Goal: Information Seeking & Learning: Stay updated

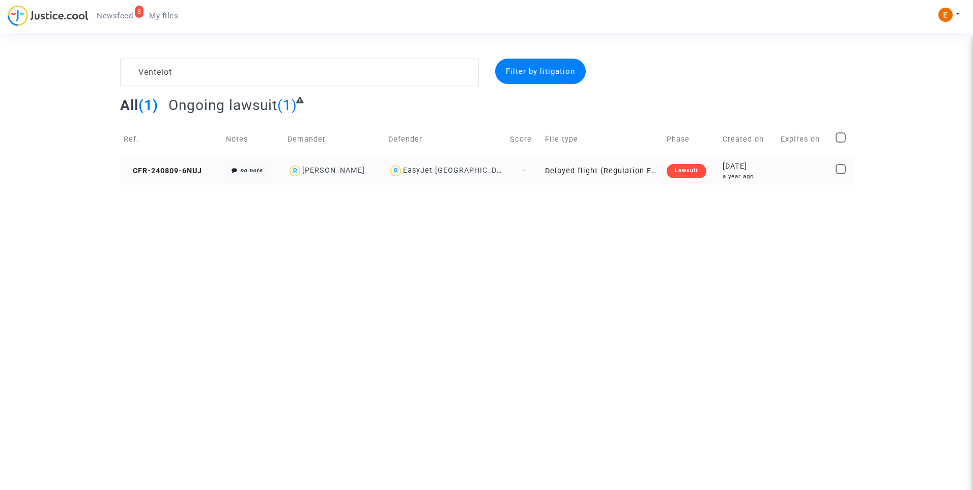
type textarea "Ventelot"
click at [687, 172] on div "Lawsuit" at bounding box center [687, 171] width 40 height 14
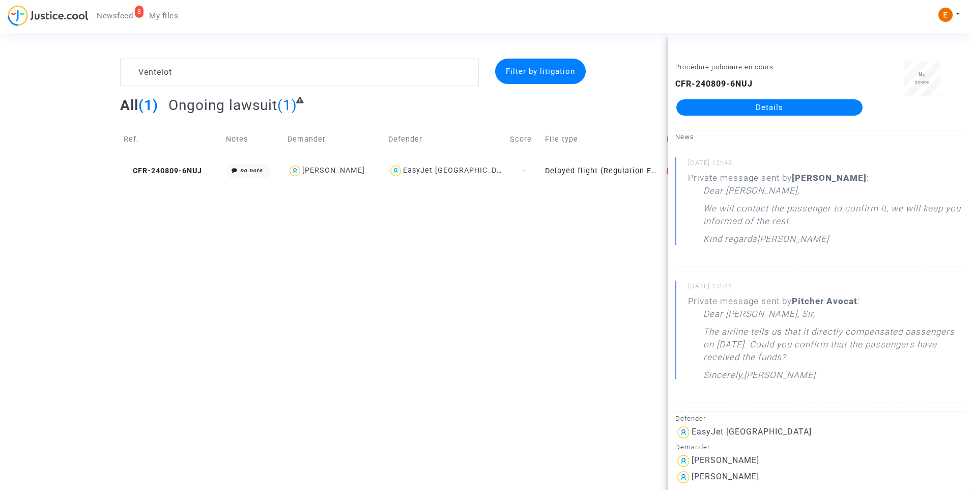
click at [759, 109] on link "Details" at bounding box center [769, 107] width 186 height 16
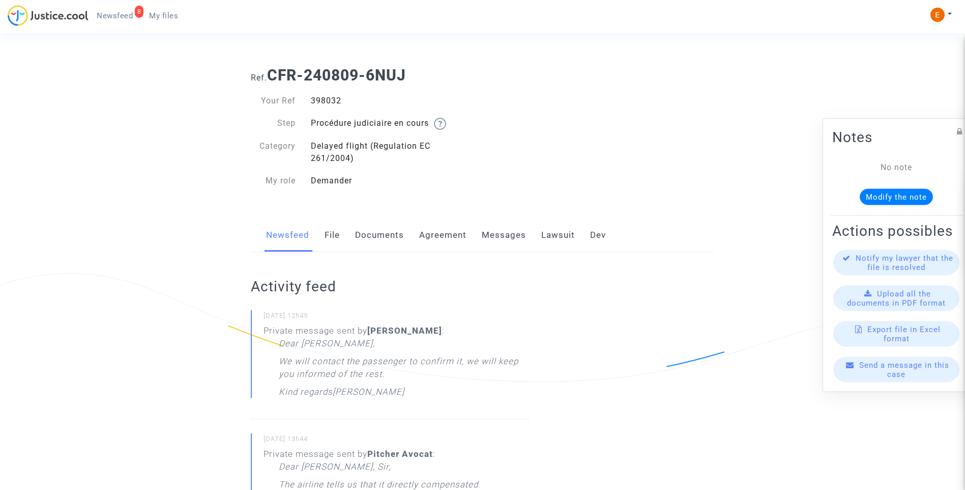
click at [509, 237] on link "Messages" at bounding box center [504, 235] width 44 height 34
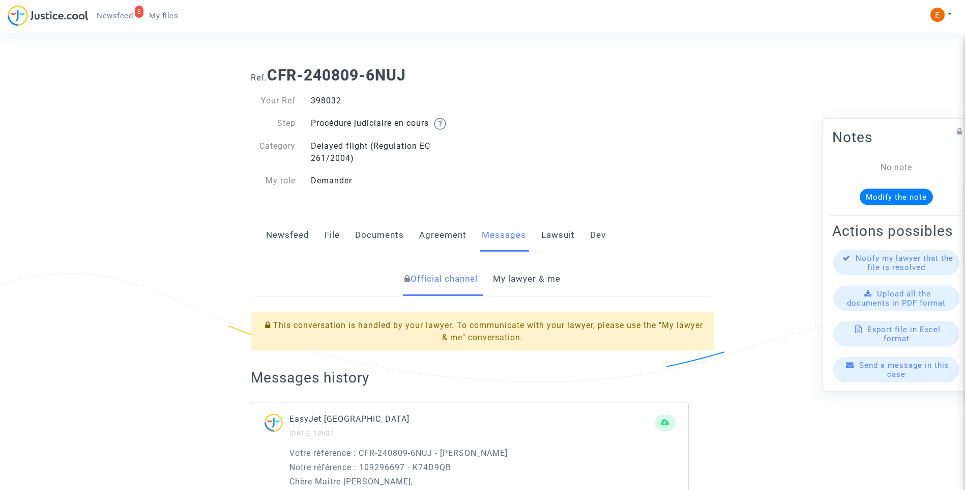
click at [547, 271] on link "My lawyer & me" at bounding box center [527, 279] width 68 height 34
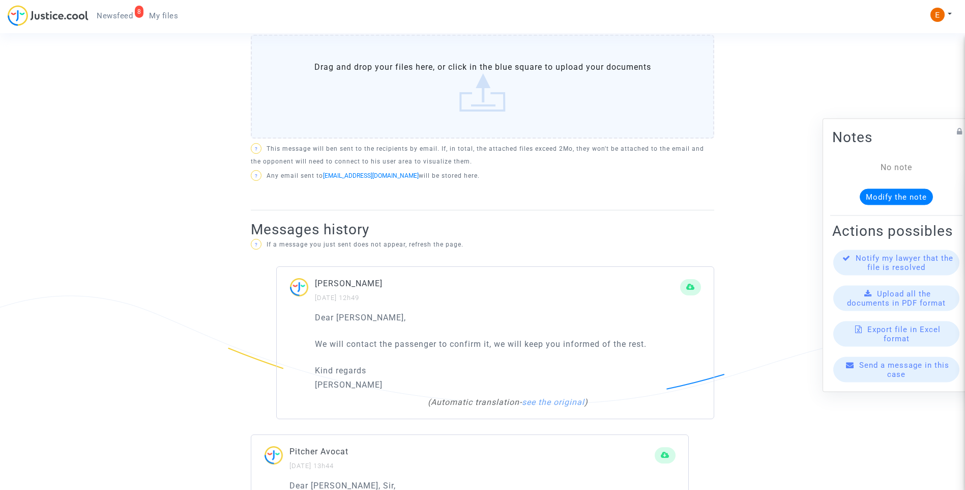
scroll to position [407, 0]
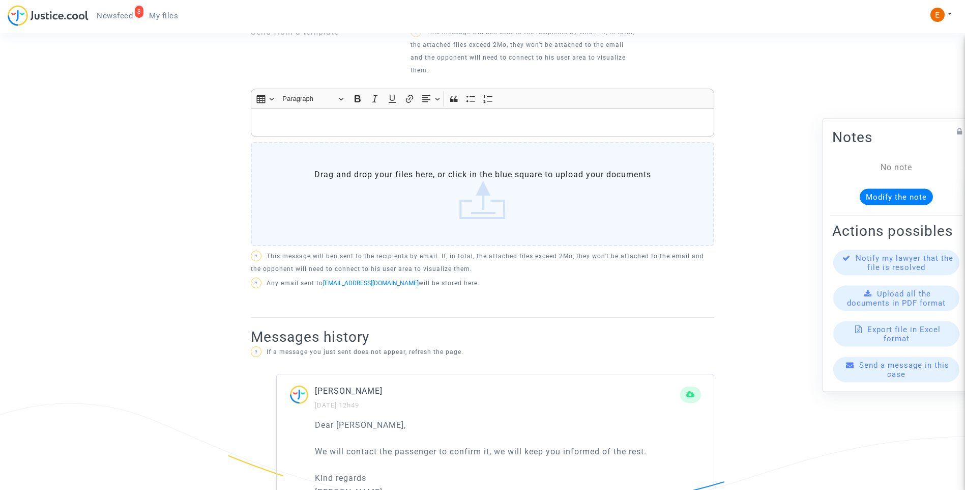
click at [397, 131] on div "Rich Text Editor, main" at bounding box center [483, 122] width 464 height 29
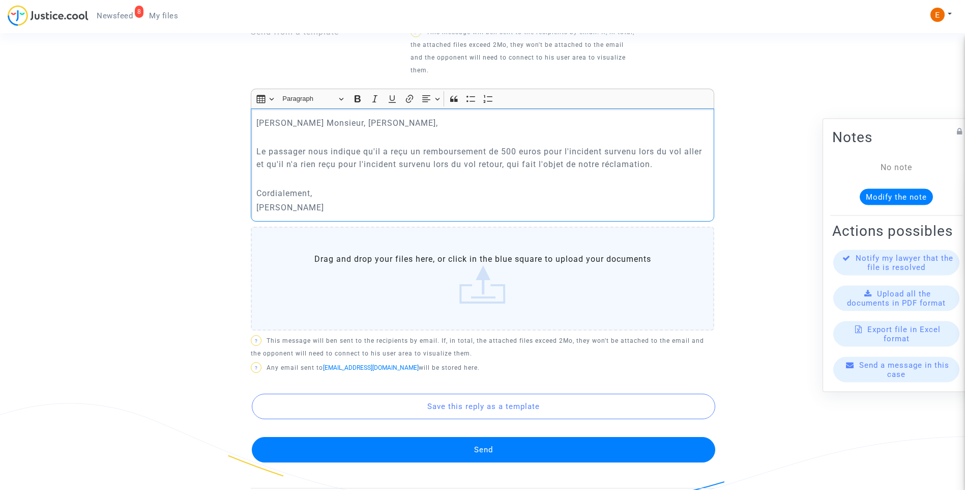
click at [509, 449] on button "Send" at bounding box center [484, 449] width 464 height 25
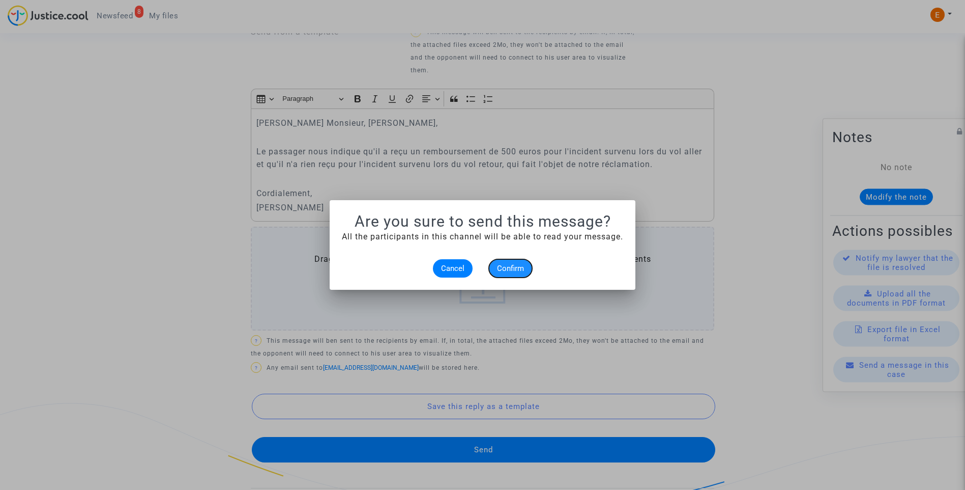
click at [522, 273] on button "Confirm" at bounding box center [510, 268] width 43 height 18
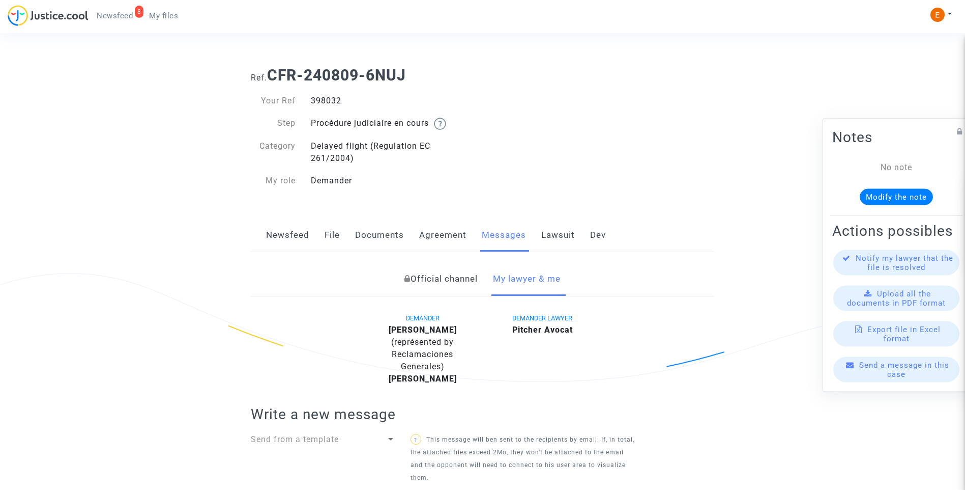
scroll to position [407, 0]
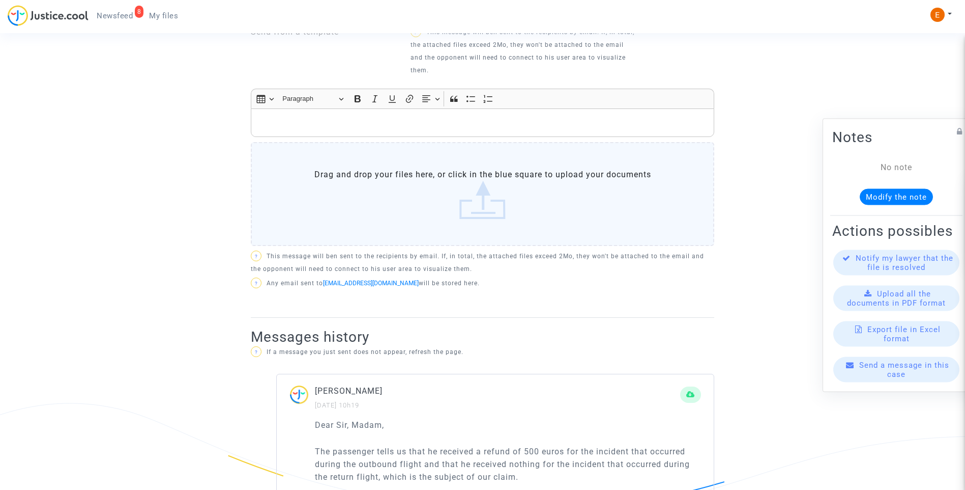
click at [164, 16] on span "My files" at bounding box center [163, 15] width 29 height 9
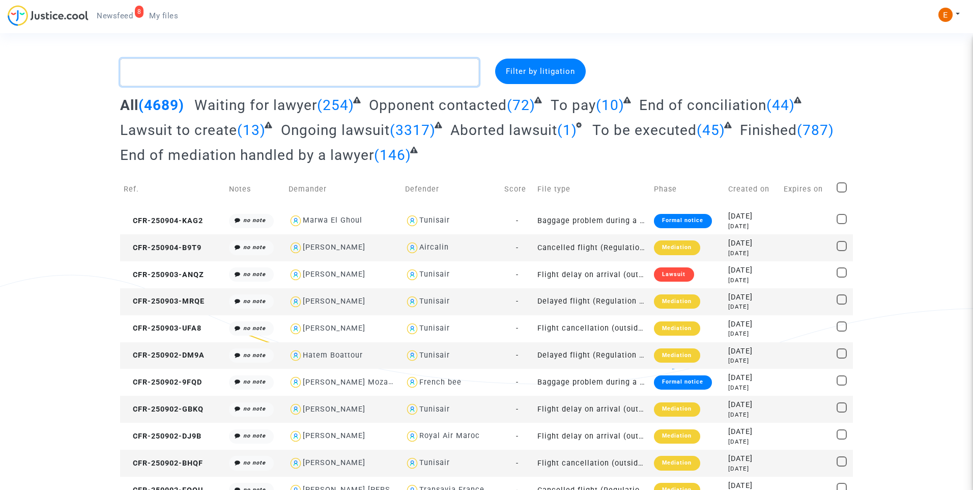
paste textarea "Ouahmane"
type textarea "Ouahmane"
click at [513, 78] on div "Filter by litigation" at bounding box center [540, 71] width 91 height 25
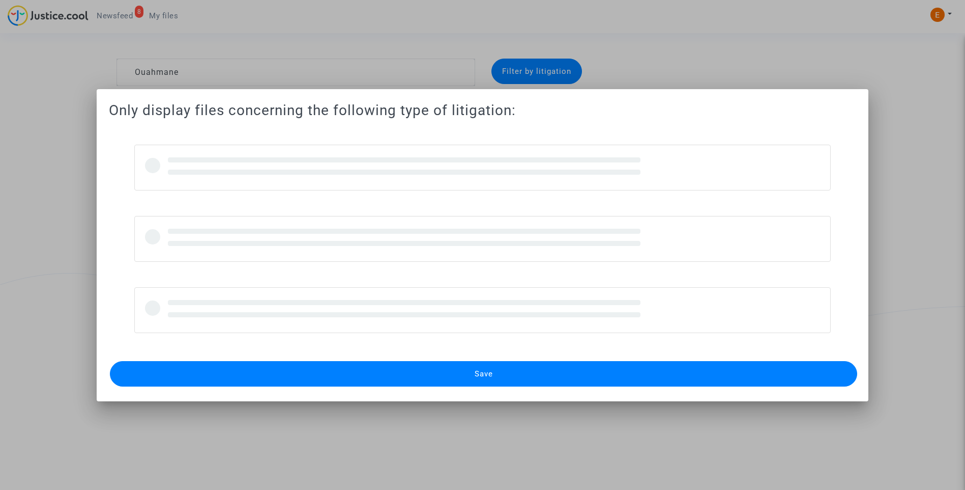
click at [523, 377] on button "Save" at bounding box center [484, 373] width 748 height 25
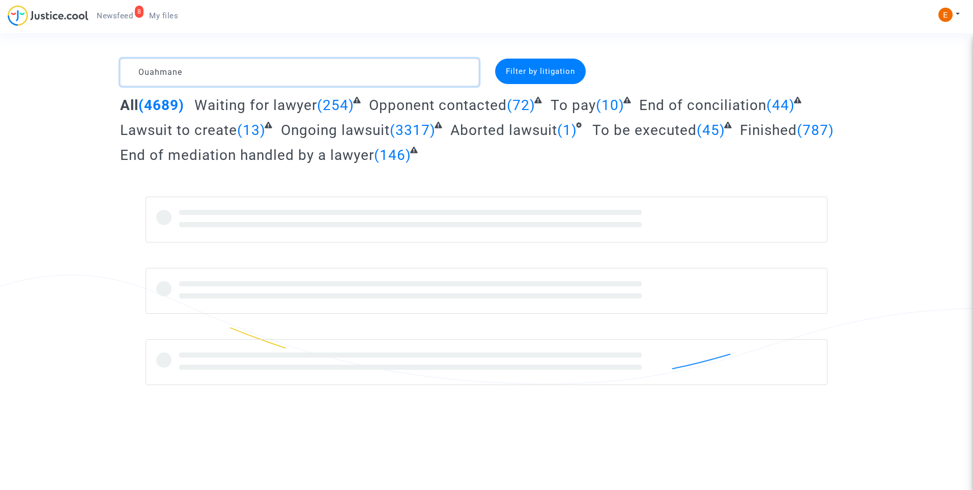
click at [271, 74] on textarea at bounding box center [299, 72] width 359 height 27
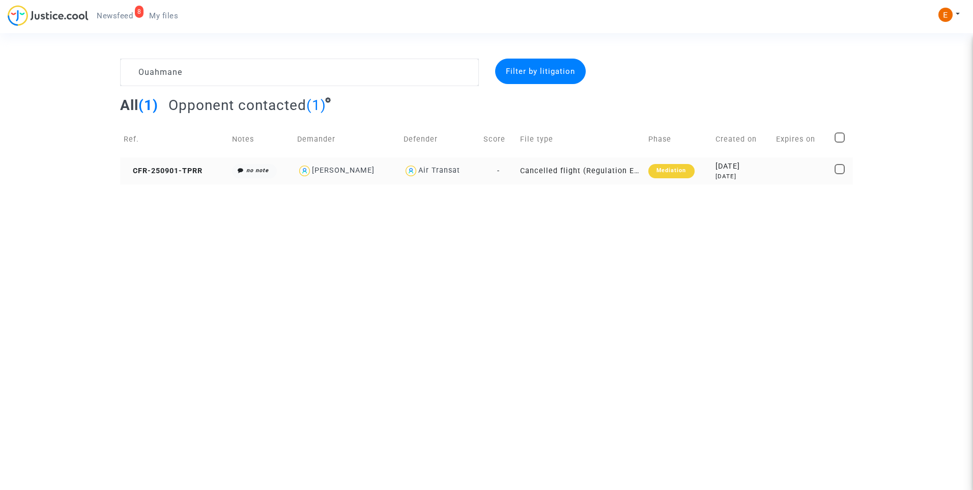
click at [677, 174] on div "Mediation" at bounding box center [671, 171] width 46 height 14
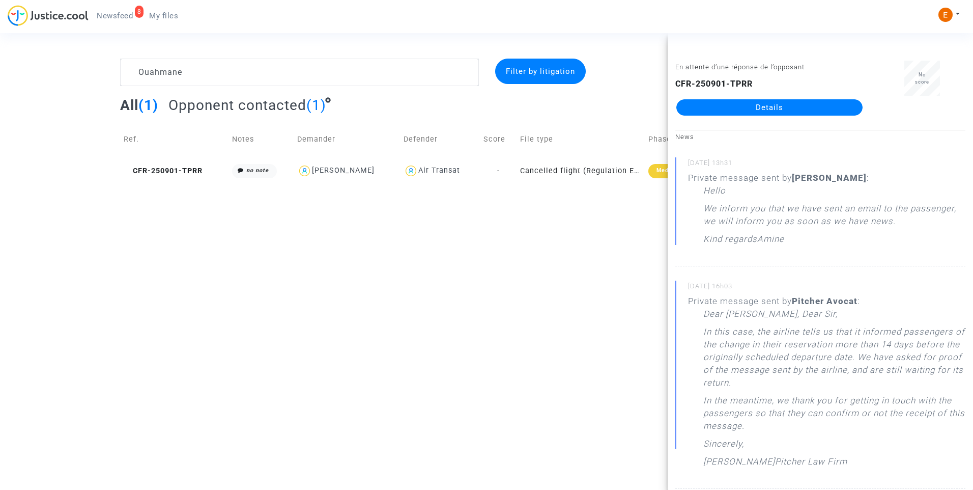
click at [799, 103] on link "Details" at bounding box center [769, 107] width 186 height 16
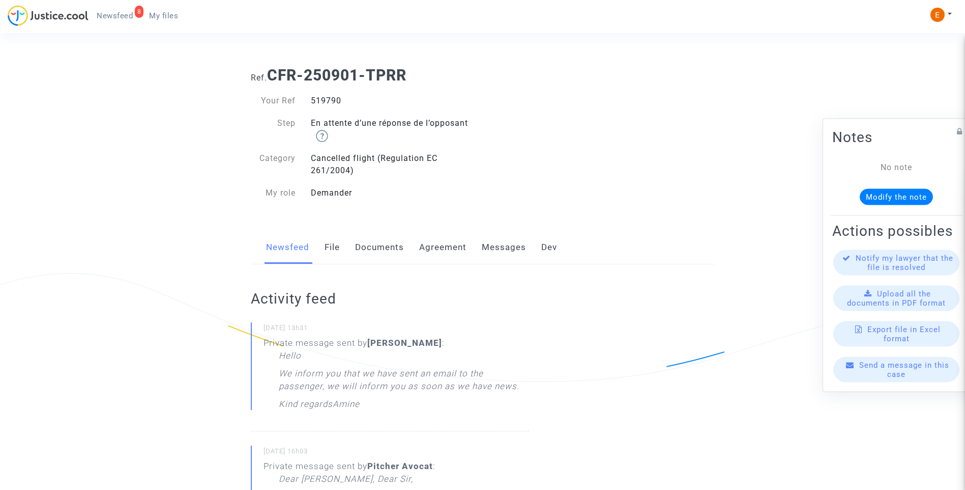
click at [514, 244] on link "Messages" at bounding box center [504, 248] width 44 height 34
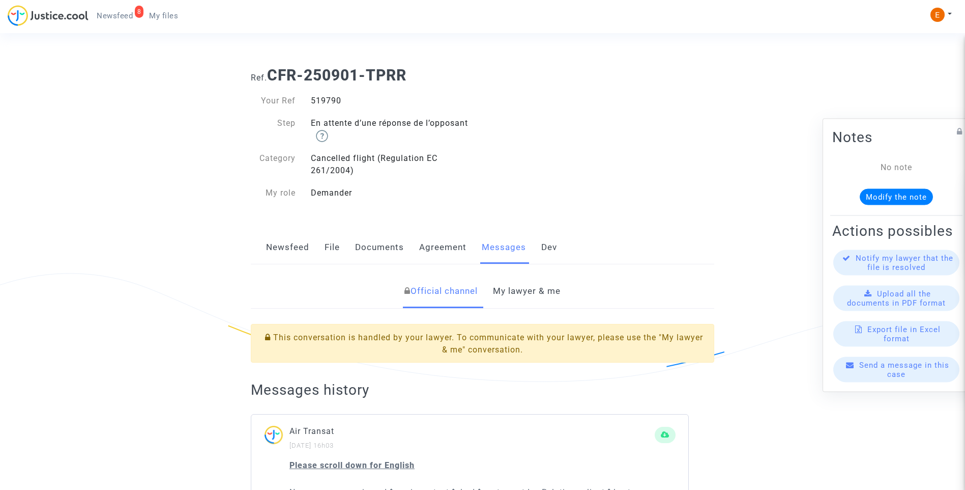
click at [536, 287] on link "My lawyer & me" at bounding box center [527, 291] width 68 height 34
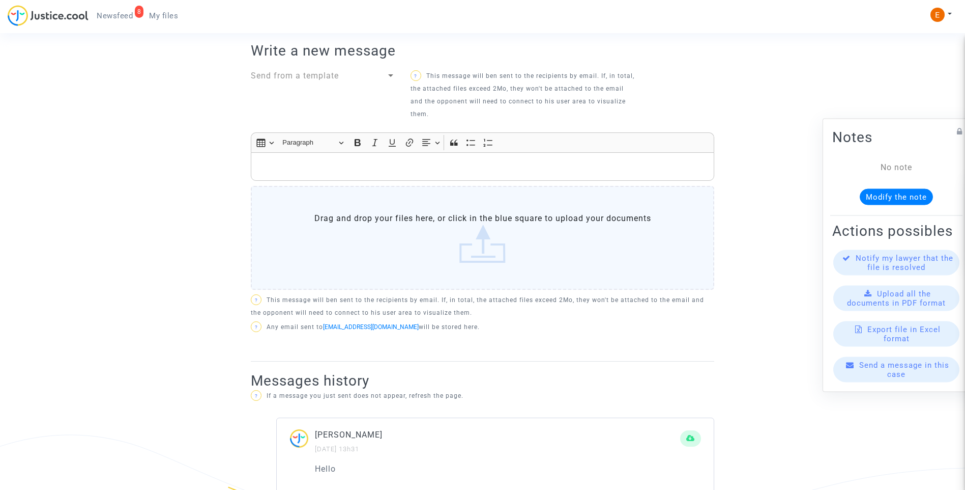
scroll to position [356, 0]
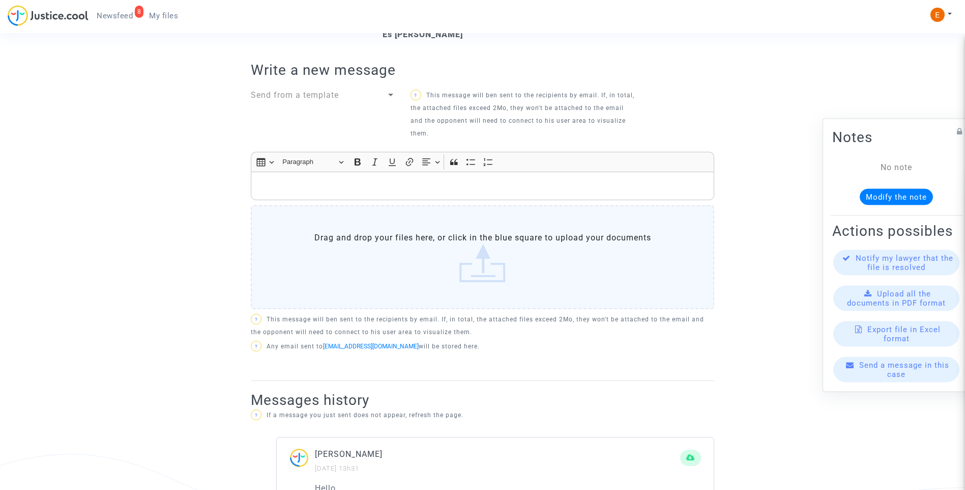
click at [373, 190] on p "Rich Text Editor, main" at bounding box center [483, 186] width 453 height 13
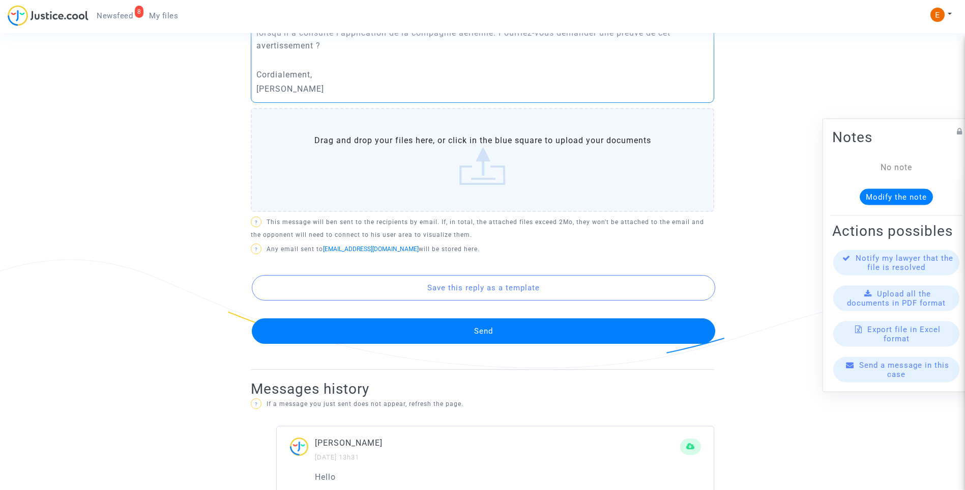
scroll to position [560, 0]
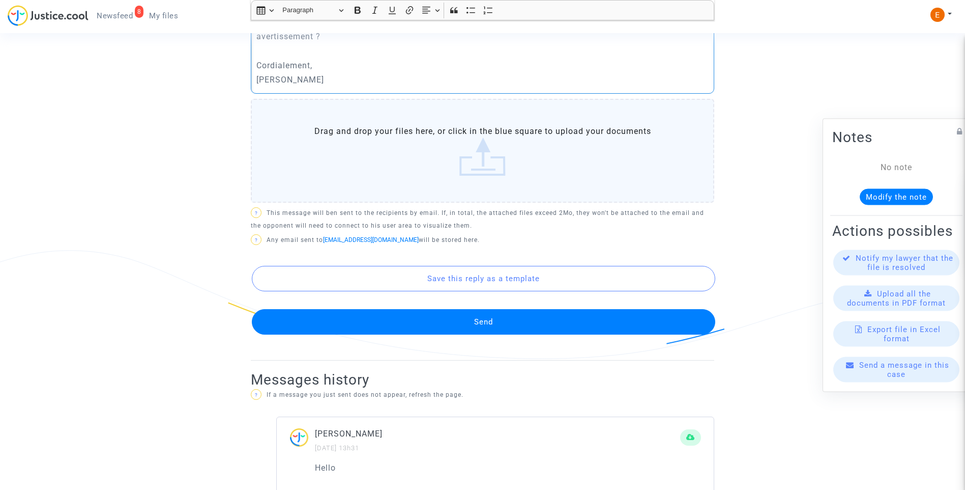
click at [507, 325] on button "Send" at bounding box center [484, 321] width 464 height 25
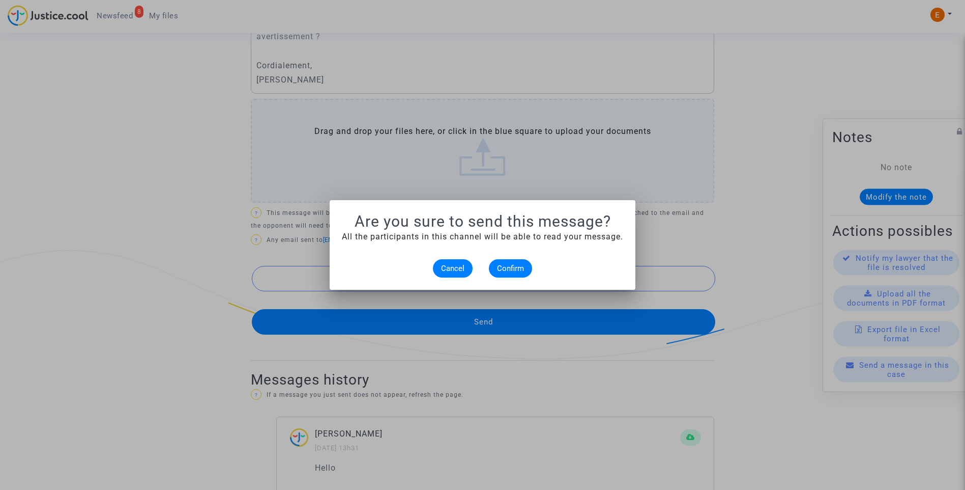
scroll to position [0, 0]
click at [511, 260] on button "Confirm" at bounding box center [510, 268] width 43 height 18
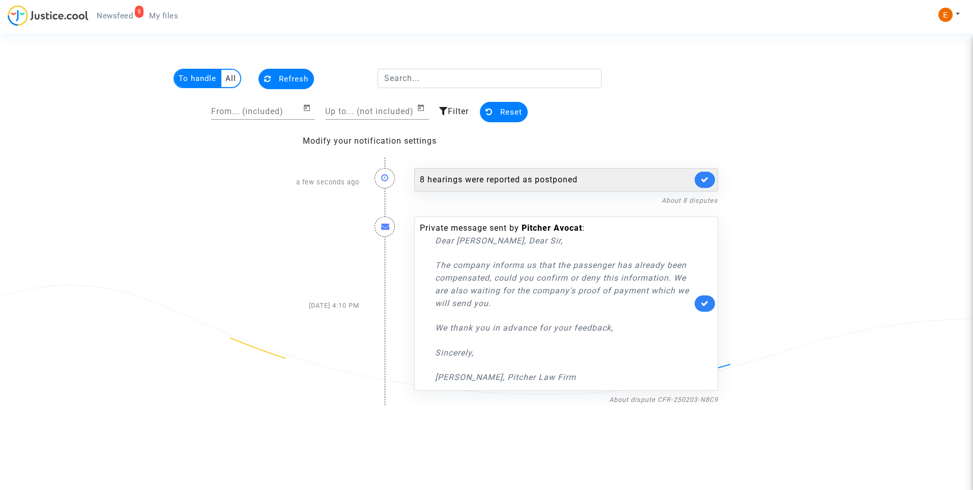
click at [520, 182] on div "8 hearings were reported as postponed" at bounding box center [556, 180] width 272 height 12
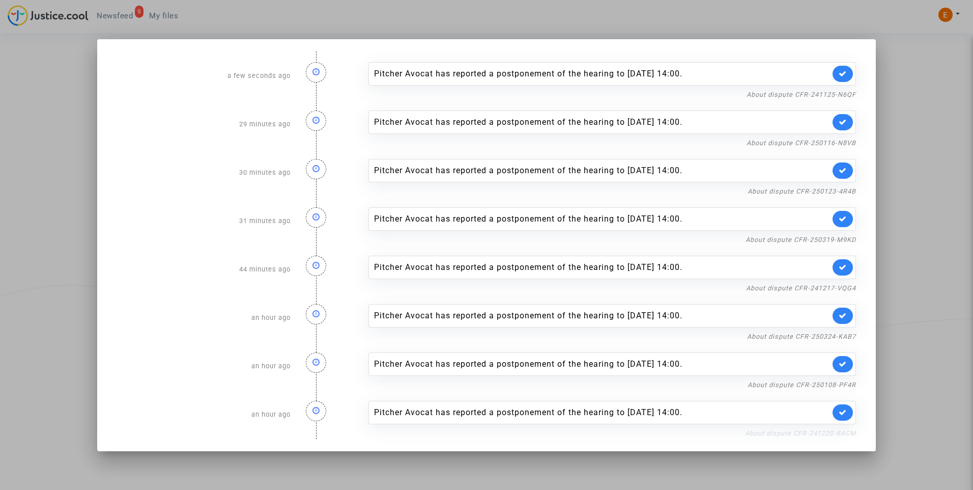
click at [797, 432] on link "About dispute CFR-241220-BACM" at bounding box center [800, 433] width 111 height 8
click at [847, 413] on link at bounding box center [843, 412] width 20 height 16
click at [847, 386] on link "About dispute CFR-250108-PF4R" at bounding box center [802, 385] width 108 height 8
drag, startPoint x: 847, startPoint y: 360, endPoint x: 846, endPoint y: 340, distance: 19.9
click at [847, 360] on link at bounding box center [843, 364] width 20 height 16
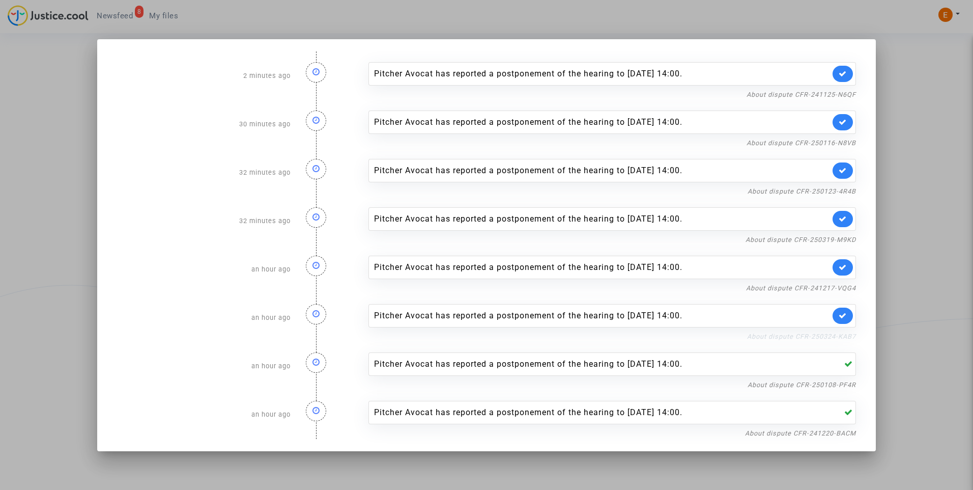
click at [845, 337] on link "About dispute CFR-250324-KAB7" at bounding box center [801, 336] width 109 height 8
click at [846, 322] on link at bounding box center [843, 315] width 20 height 16
click at [847, 284] on link "About dispute CFR-241217-VQG4" at bounding box center [801, 288] width 110 height 8
click at [841, 265] on icon at bounding box center [843, 267] width 8 height 8
click at [846, 240] on link "About dispute CFR-250319-M9KD" at bounding box center [801, 240] width 110 height 8
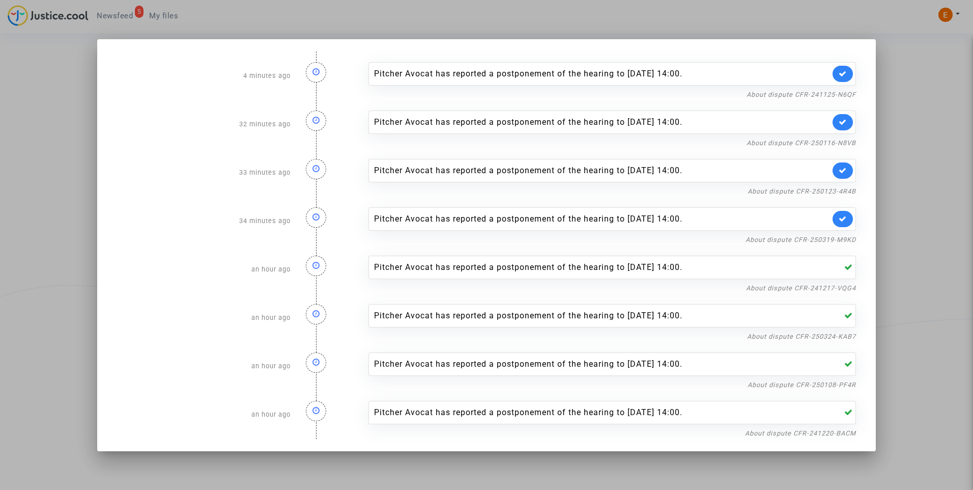
drag, startPoint x: 848, startPoint y: 222, endPoint x: 846, endPoint y: 201, distance: 21.5
click at [848, 221] on link at bounding box center [843, 219] width 20 height 16
click at [845, 190] on link "About dispute CFR-250123-4R4B" at bounding box center [802, 191] width 108 height 8
click at [842, 167] on icon at bounding box center [843, 170] width 8 height 8
click at [839, 144] on link "About dispute CFR-250116-N8VB" at bounding box center [801, 143] width 109 height 8
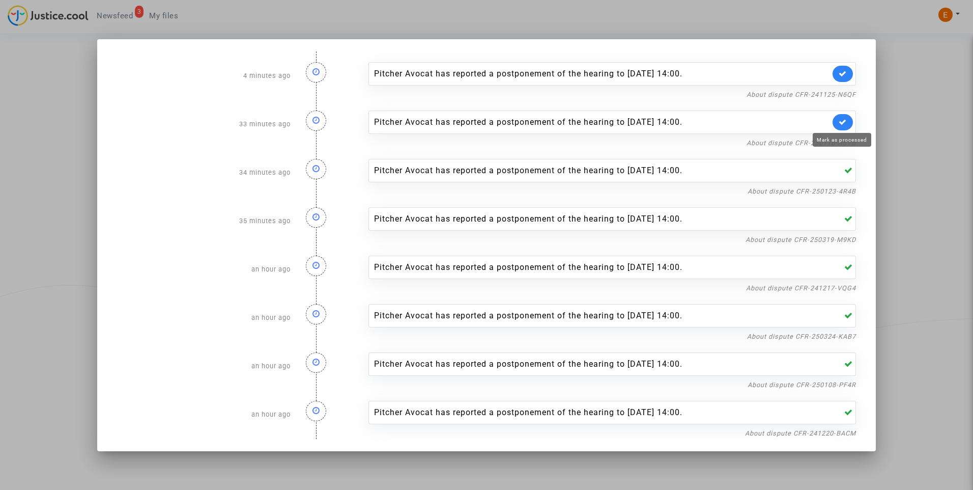
click at [845, 125] on icon at bounding box center [843, 122] width 8 height 8
click at [844, 97] on link "About dispute CFR-241125-N6QF" at bounding box center [801, 95] width 109 height 8
click at [846, 80] on link at bounding box center [843, 74] width 20 height 16
drag, startPoint x: 884, startPoint y: 86, endPoint x: 872, endPoint y: 83, distance: 12.1
click at [885, 86] on div at bounding box center [486, 245] width 973 height 490
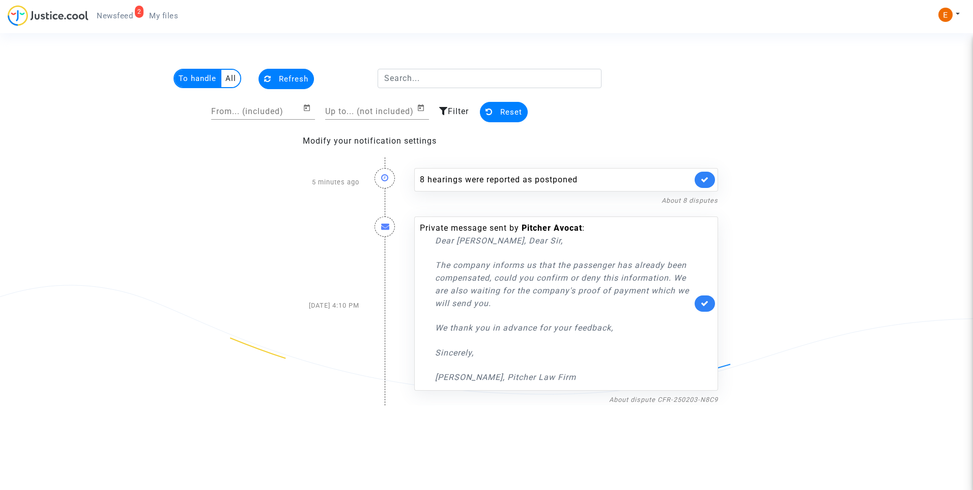
click at [165, 17] on span "My files" at bounding box center [163, 15] width 29 height 9
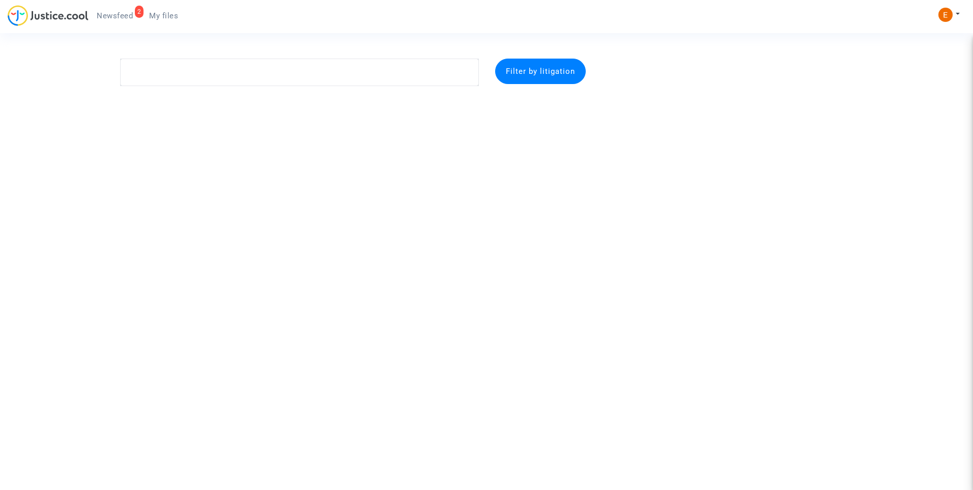
click at [120, 8] on link "2 Newsfeed" at bounding box center [115, 15] width 52 height 15
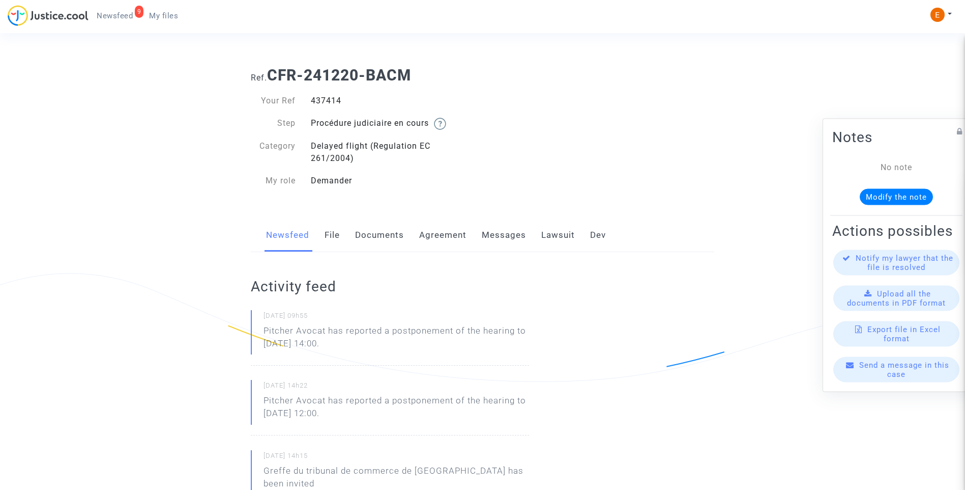
click at [321, 101] on div "437414" at bounding box center [393, 101] width 180 height 12
copy div "437414"
drag, startPoint x: 317, startPoint y: 346, endPoint x: 253, endPoint y: 333, distance: 64.8
click at [253, 333] on div "10/09/2025 - 09h55 Pitcher Avocat has reported a postponement of the hearing to…" at bounding box center [390, 337] width 278 height 55
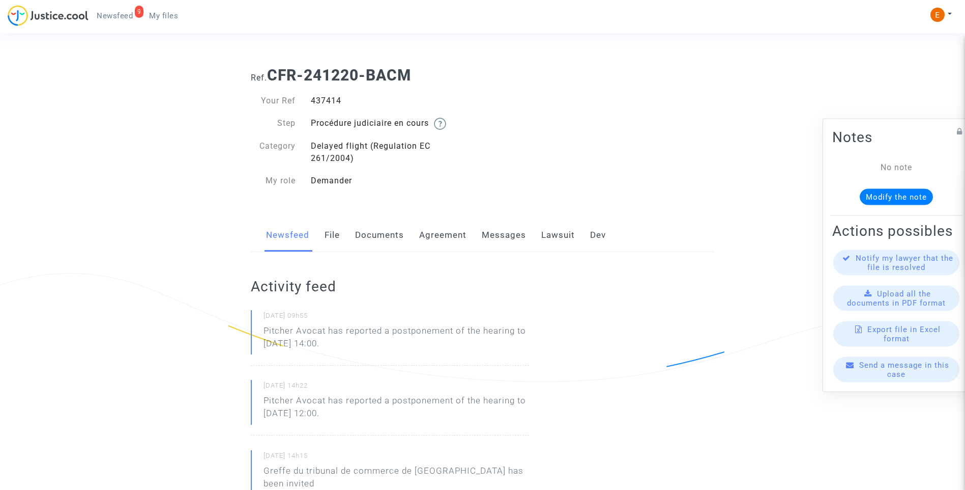
drag, startPoint x: 253, startPoint y: 333, endPoint x: 322, endPoint y: 340, distance: 69.0
click at [347, 339] on p "Pitcher Avocat ha informado de un aplazamiento de la audiencia hasta el 21 de o…" at bounding box center [397, 339] width 266 height 31
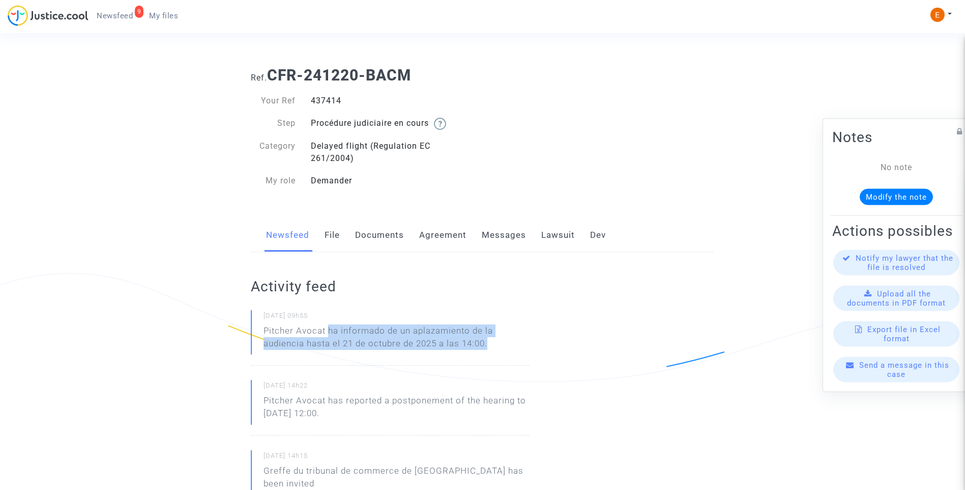
drag, startPoint x: 330, startPoint y: 329, endPoint x: 504, endPoint y: 341, distance: 174.5
click at [504, 341] on p "Pitcher Avocat ha informado de un aplazamiento de la audiencia hasta el 21 de o…" at bounding box center [397, 339] width 266 height 31
drag, startPoint x: 504, startPoint y: 341, endPoint x: 477, endPoint y: 341, distance: 27.0
copy p "ha informado de un aplazamiento de la audiencia hasta el 21 de octubre de 2025 …"
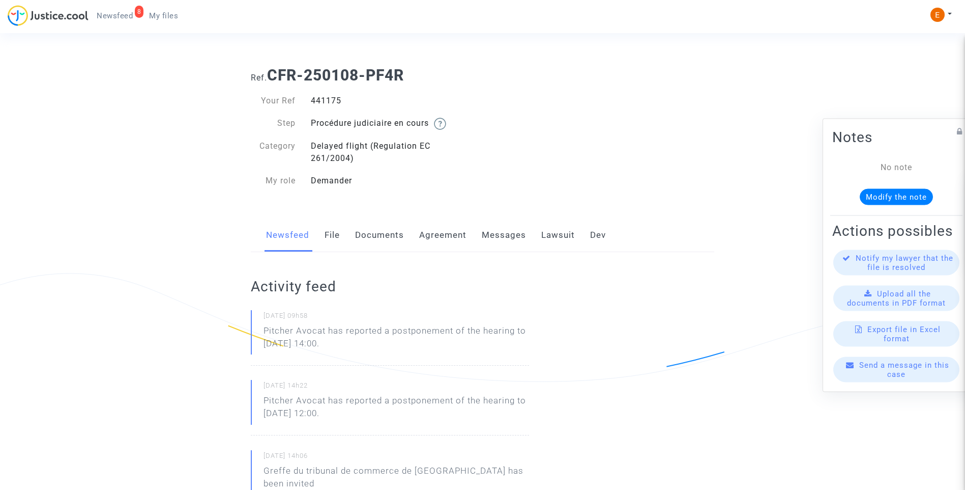
click at [325, 104] on div "441175" at bounding box center [393, 101] width 180 height 12
copy div "441175"
drag, startPoint x: 377, startPoint y: 346, endPoint x: 251, endPoint y: 330, distance: 126.2
click at [251, 330] on div "10/09/2025 - 09h58 Pitcher Avocat has reported a postponement of the hearing to…" at bounding box center [390, 337] width 278 height 55
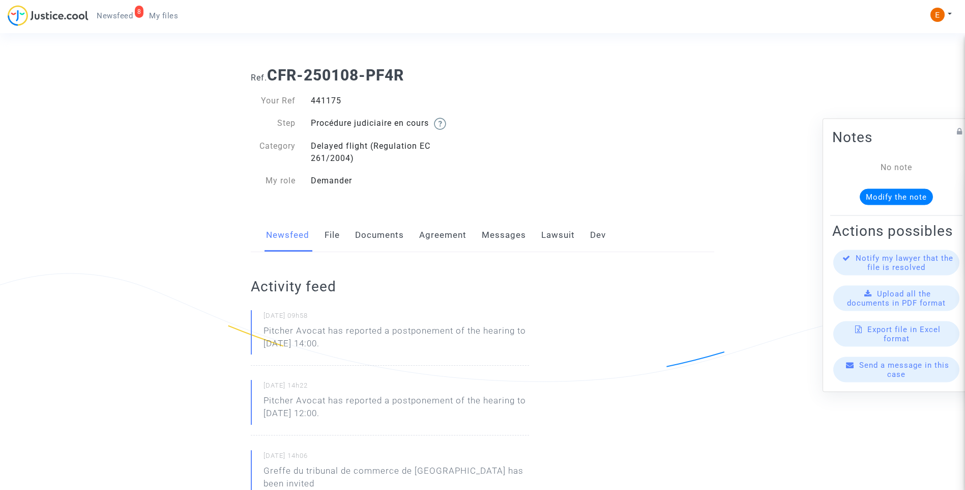
drag, startPoint x: 266, startPoint y: 332, endPoint x: 379, endPoint y: 344, distance: 113.1
click at [379, 344] on div "10/09/2025 - 09h58 Pitcher Avocat has reported a postponement of the hearing to…" at bounding box center [390, 337] width 278 height 55
drag, startPoint x: 379, startPoint y: 344, endPoint x: 357, endPoint y: 343, distance: 21.4
drag, startPoint x: 368, startPoint y: 345, endPoint x: 339, endPoint y: 331, distance: 31.4
click at [367, 344] on p "Pitcher Avocat ha informado de un aplazamiento de la audiencia hasta el 21 de o…" at bounding box center [397, 339] width 266 height 31
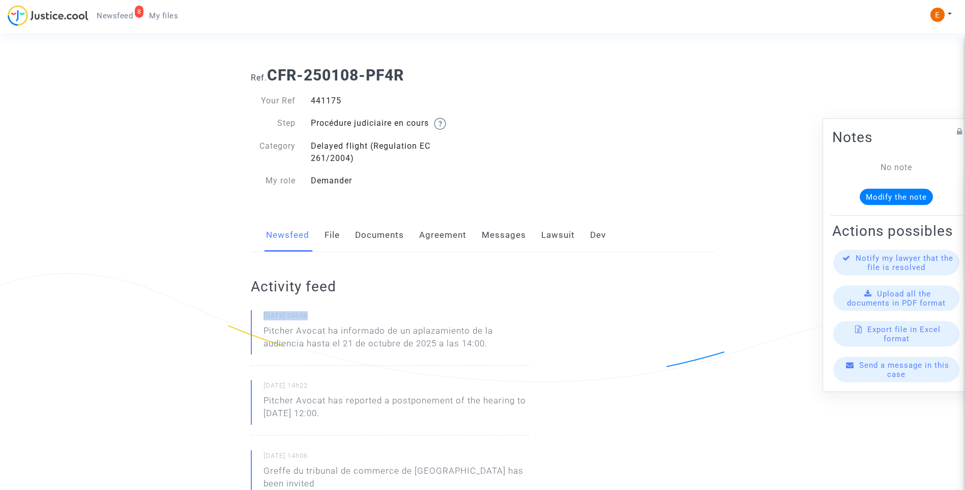
click at [332, 328] on p "Pitcher Avocat ha informado de un aplazamiento de la audiencia hasta el 21 de o…" at bounding box center [397, 339] width 266 height 31
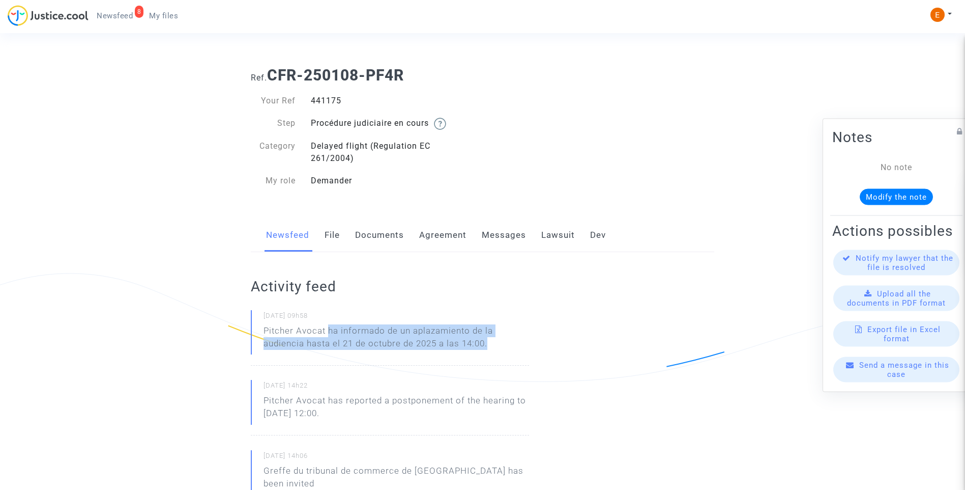
drag, startPoint x: 329, startPoint y: 328, endPoint x: 549, endPoint y: 348, distance: 220.8
drag, startPoint x: 549, startPoint y: 348, endPoint x: 466, endPoint y: 345, distance: 83.5
copy p "ha informado de un aplazamiento de la audiencia hasta el 21 de octubre de 2025 …"
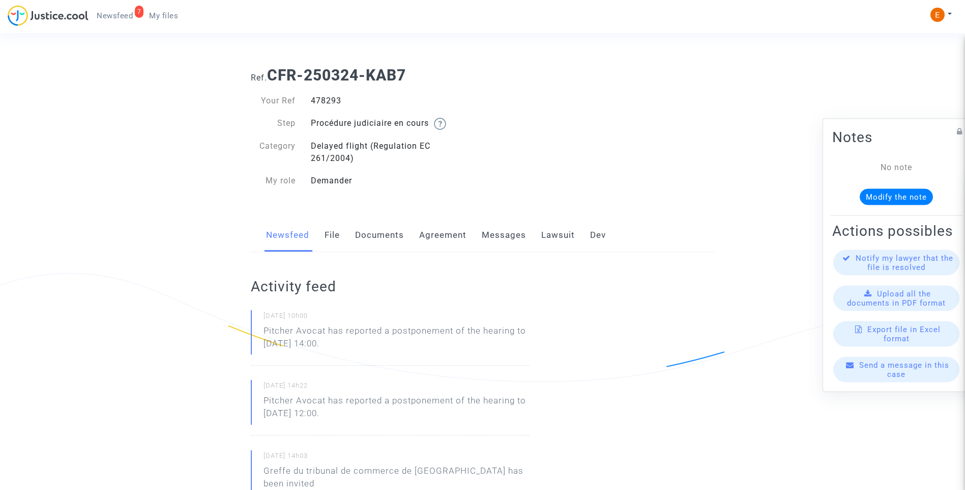
click at [326, 97] on div "478293" at bounding box center [393, 101] width 180 height 12
copy div "478293"
drag, startPoint x: 398, startPoint y: 348, endPoint x: 214, endPoint y: 322, distance: 186.6
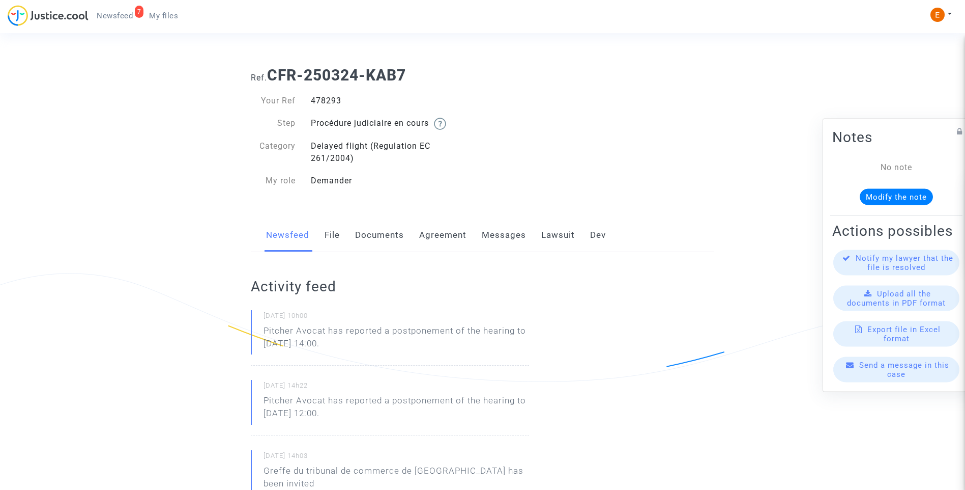
drag, startPoint x: 214, startPoint y: 322, endPoint x: 331, endPoint y: 344, distance: 119.6
click at [317, 344] on p "Pitcher Avocat has reported a postponement of the hearing to Oct 21st 2025 at 1…" at bounding box center [397, 339] width 266 height 31
drag, startPoint x: 380, startPoint y: 344, endPoint x: 251, endPoint y: 325, distance: 130.1
click at [251, 325] on div "10/09/2025 - 10h00 Pitcher Avocat has reported a postponement of the hearing to…" at bounding box center [390, 337] width 278 height 55
drag, startPoint x: 373, startPoint y: 345, endPoint x: 259, endPoint y: 332, distance: 115.2
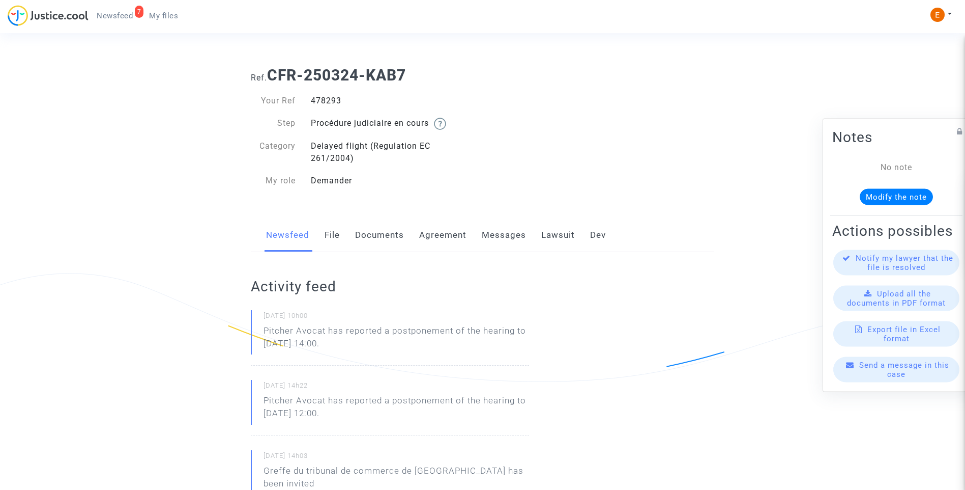
click at [259, 332] on div "10/09/2025 - 10h00 Pitcher Avocat has reported a postponement of the hearing to…" at bounding box center [390, 337] width 278 height 55
drag, startPoint x: 259, startPoint y: 332, endPoint x: 274, endPoint y: 332, distance: 15.8
click at [345, 359] on div "10/09/2025 - 10h00 Pitcher Avocat ha informado de un aplazamiento de la audienc…" at bounding box center [390, 337] width 278 height 55
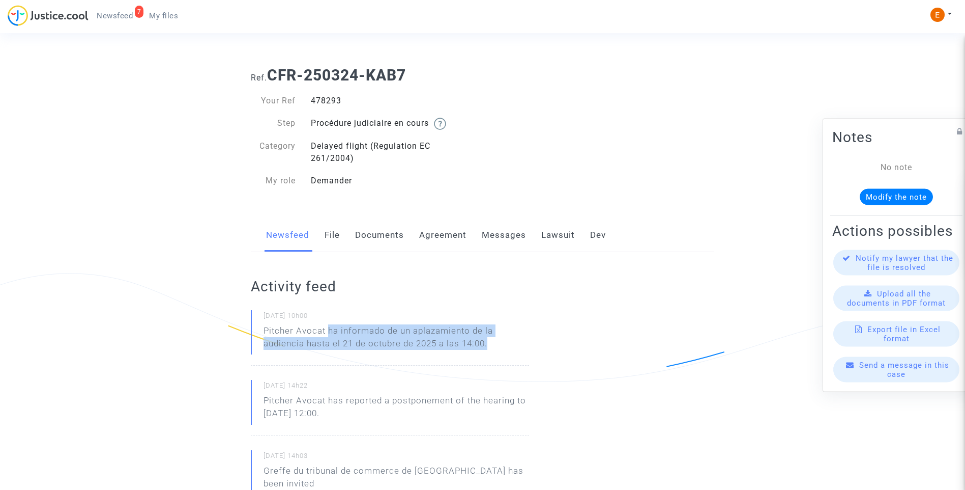
drag, startPoint x: 328, startPoint y: 326, endPoint x: 538, endPoint y: 345, distance: 211.0
drag, startPoint x: 538, startPoint y: 345, endPoint x: 482, endPoint y: 339, distance: 56.3
copy p "ha informado de un aplazamiento de la audiencia hasta el 21 de octubre de 2025 …"
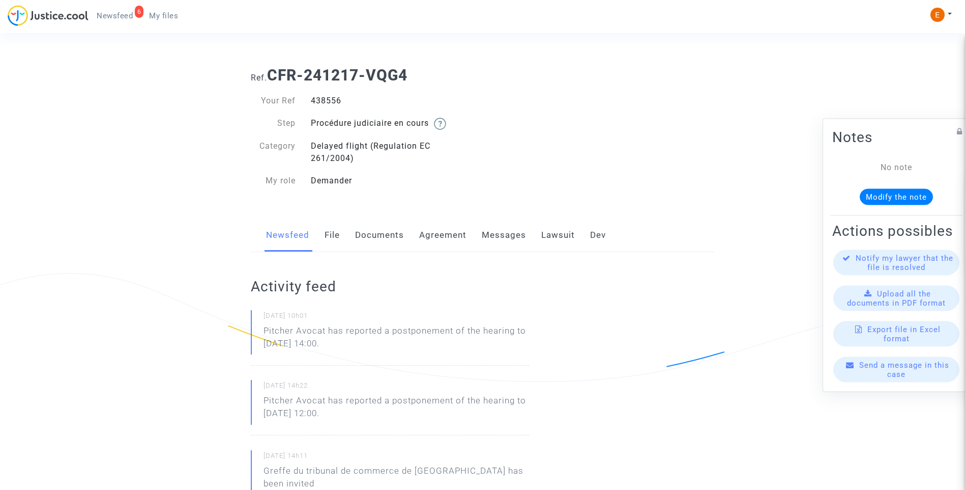
click at [332, 99] on div "438556" at bounding box center [393, 101] width 180 height 12
copy div "438556"
drag, startPoint x: 394, startPoint y: 343, endPoint x: 262, endPoint y: 331, distance: 132.3
click at [262, 331] on div "[DATE] 10h01 Pitcher Avocat has reported a postponement of the hearing to [DATE…" at bounding box center [390, 337] width 278 height 55
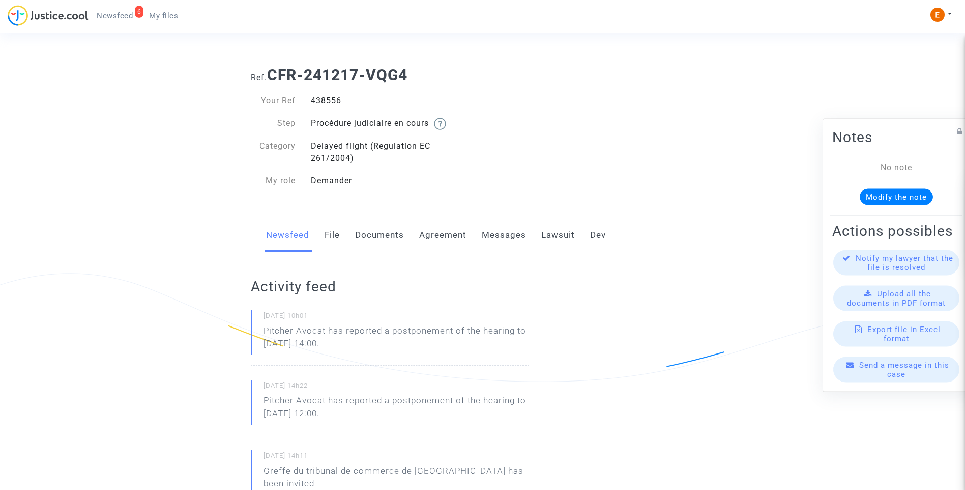
drag, startPoint x: 262, startPoint y: 331, endPoint x: 286, endPoint y: 334, distance: 24.1
click at [347, 350] on p "Pitcher Avocat ha informado de un aplazamiento de la audiencia hasta el 25 de n…" at bounding box center [397, 339] width 266 height 31
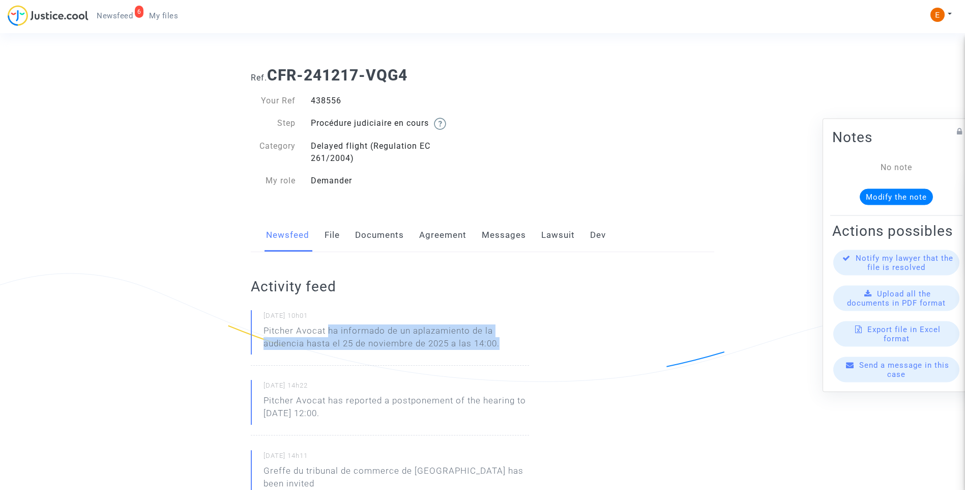
drag, startPoint x: 330, startPoint y: 330, endPoint x: 547, endPoint y: 354, distance: 218.6
drag, startPoint x: 547, startPoint y: 354, endPoint x: 482, endPoint y: 344, distance: 66.0
copy p "ha informado de un aplazamiento de la audiencia hasta el 25 de noviembre de 202…"
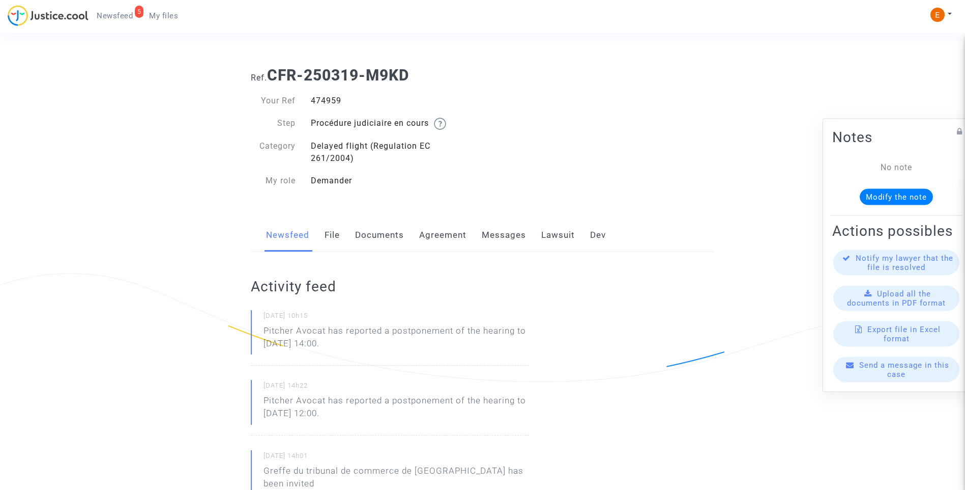
click at [319, 97] on div "474959" at bounding box center [393, 101] width 180 height 12
copy div "474959"
drag, startPoint x: 371, startPoint y: 345, endPoint x: 261, endPoint y: 330, distance: 111.5
click at [261, 330] on div "[DATE] 10h15 Pitcher Avocat has reported a postponement of the hearing to [DATE…" at bounding box center [390, 337] width 278 height 55
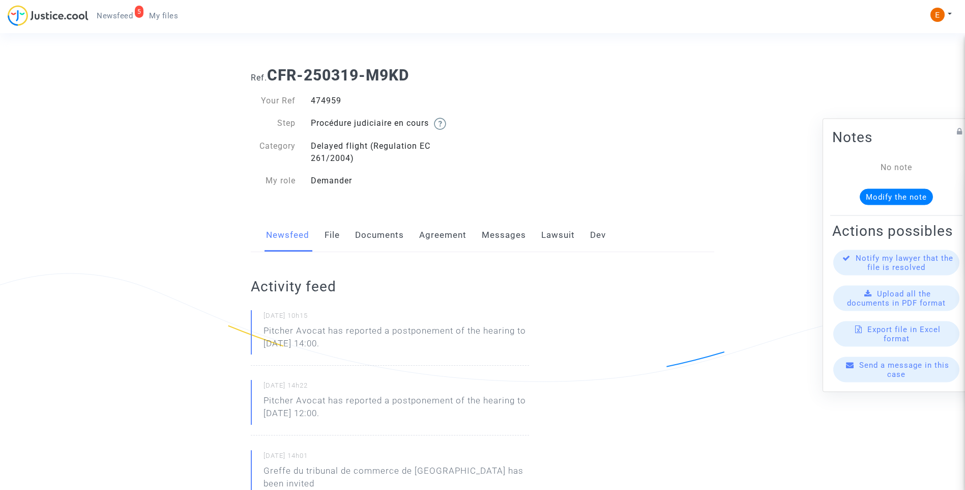
drag, startPoint x: 261, startPoint y: 330, endPoint x: 268, endPoint y: 328, distance: 7.4
click at [359, 350] on p "Pitcher Avocat ha informado de un aplazamiento de la audiencia hasta el 25 de n…" at bounding box center [397, 339] width 266 height 31
click at [328, 327] on p "Pitcher Avocat ha informado de un aplazamiento de la audiencia hasta el 25 de n…" at bounding box center [397, 339] width 266 height 31
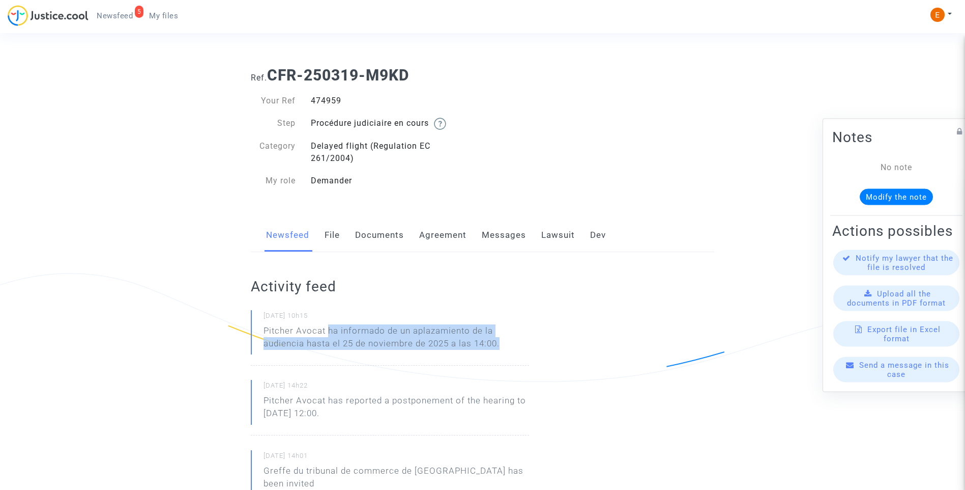
drag, startPoint x: 328, startPoint y: 329, endPoint x: 536, endPoint y: 337, distance: 208.8
drag, startPoint x: 536, startPoint y: 337, endPoint x: 478, endPoint y: 337, distance: 58.5
copy p "ha informado de un aplazamiento de la audiencia hasta el 25 de noviembre de 202…"
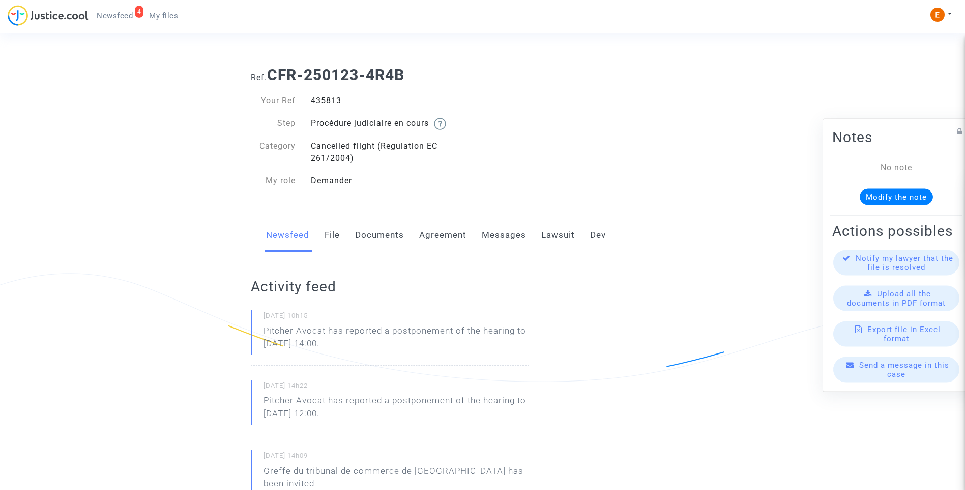
drag, startPoint x: 0, startPoint y: 0, endPoint x: 329, endPoint y: 100, distance: 343.6
click at [329, 100] on div "435813" at bounding box center [393, 101] width 180 height 12
copy div "435813"
drag, startPoint x: 400, startPoint y: 347, endPoint x: 258, endPoint y: 331, distance: 142.9
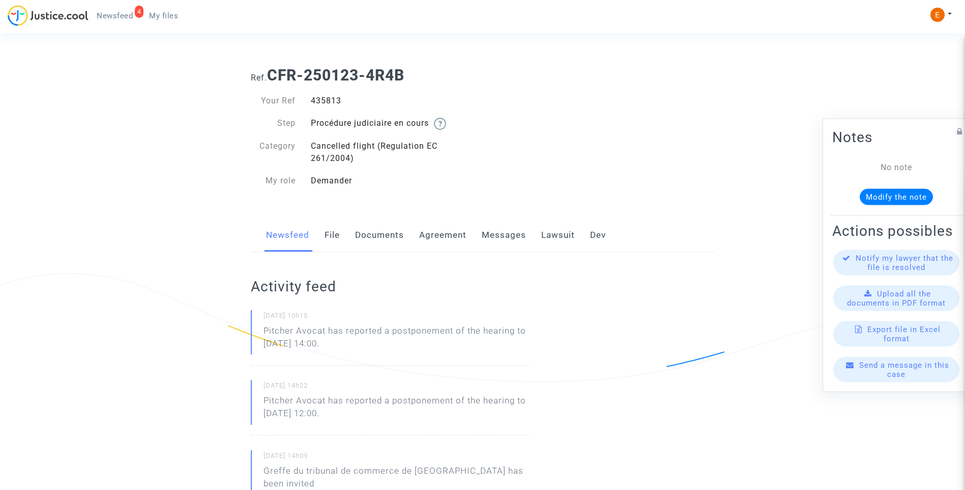
click at [258, 331] on div "[DATE] 10h15 Pitcher Avocat has reported a postponement of the hearing to [DATE…" at bounding box center [390, 337] width 278 height 55
drag, startPoint x: 258, startPoint y: 331, endPoint x: 271, endPoint y: 326, distance: 14.0
drag, startPoint x: 337, startPoint y: 353, endPoint x: 334, endPoint y: 337, distance: 16.1
click at [337, 353] on p "Pitcher Avocat ha informado de un aplazamiento de la audiencia hasta el 25 de n…" at bounding box center [397, 339] width 266 height 31
click at [330, 330] on p "Pitcher Avocat ha informado de un aplazamiento de la audiencia hasta el 25 de n…" at bounding box center [397, 339] width 266 height 31
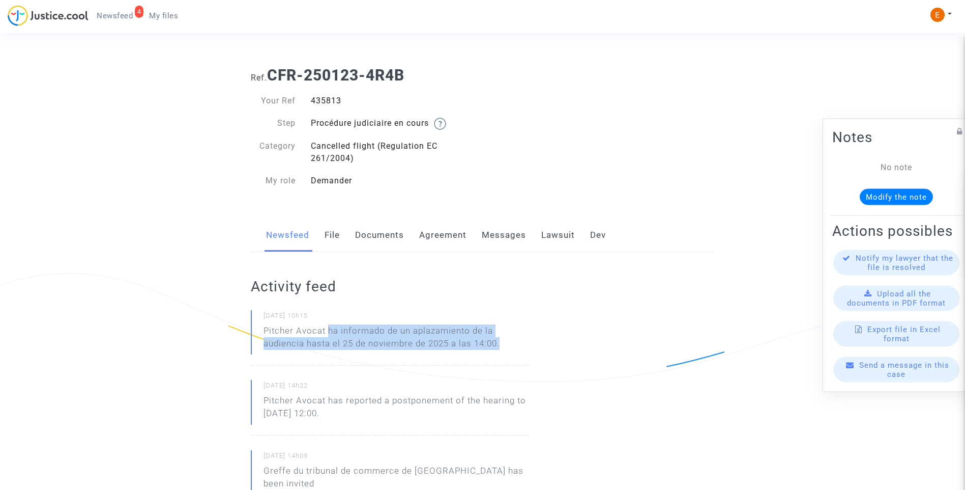
drag, startPoint x: 329, startPoint y: 328, endPoint x: 519, endPoint y: 343, distance: 190.9
click at [519, 343] on p "Pitcher Avocat ha informado de un aplazamiento de la audiencia hasta el 25 de n…" at bounding box center [397, 339] width 266 height 31
drag, startPoint x: 519, startPoint y: 343, endPoint x: 467, endPoint y: 336, distance: 52.3
copy p "ha informado de un aplazamiento de la audiencia hasta el 25 de noviembre de 202…"
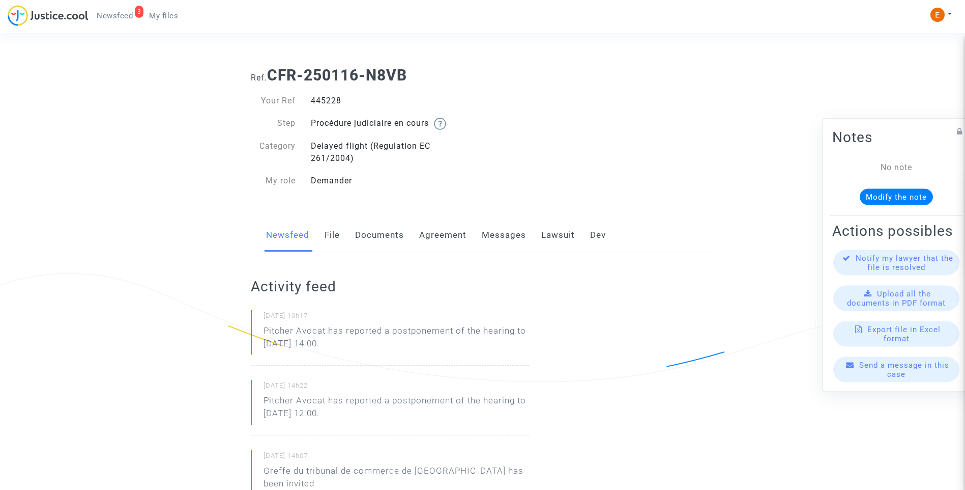
click at [326, 103] on div "445228" at bounding box center [393, 101] width 180 height 12
copy div "445228"
drag, startPoint x: 372, startPoint y: 344, endPoint x: 240, endPoint y: 333, distance: 132.8
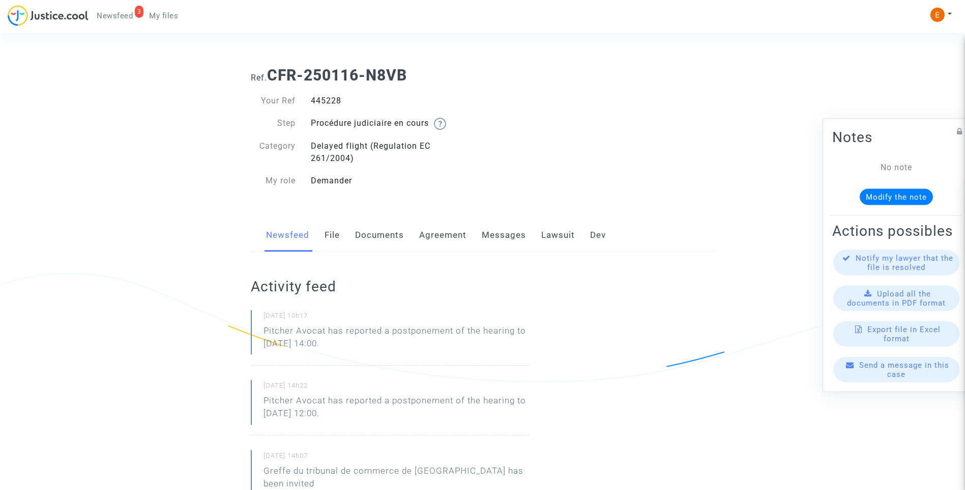
drag, startPoint x: 240, startPoint y: 333, endPoint x: 281, endPoint y: 336, distance: 41.4
click at [335, 337] on p "Pitcher Avocat ha informado de un aplazamiento de la audiencia hasta el 25 de n…" at bounding box center [397, 339] width 266 height 31
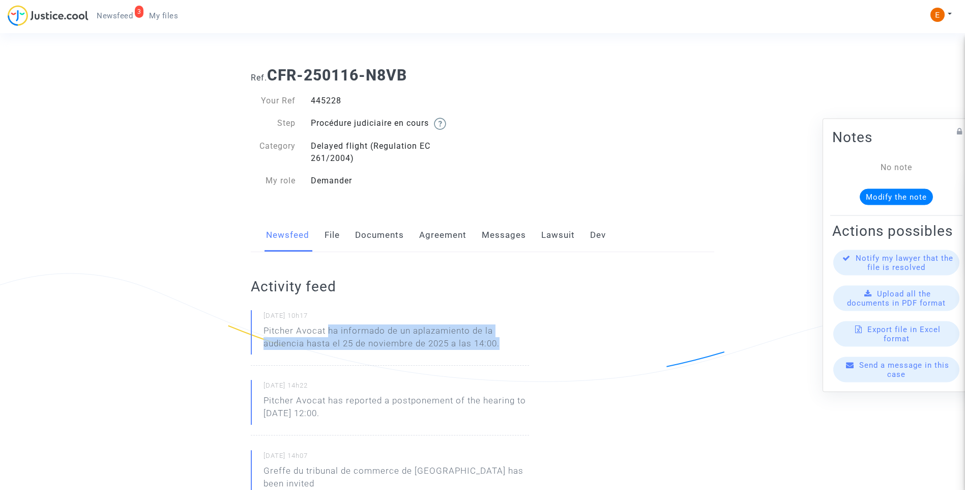
drag, startPoint x: 329, startPoint y: 328, endPoint x: 544, endPoint y: 347, distance: 215.6
drag, startPoint x: 544, startPoint y: 347, endPoint x: 494, endPoint y: 345, distance: 49.9
copy p "ha informado de un aplazamiento de la audiencia hasta el 25 de noviembre de 202…"
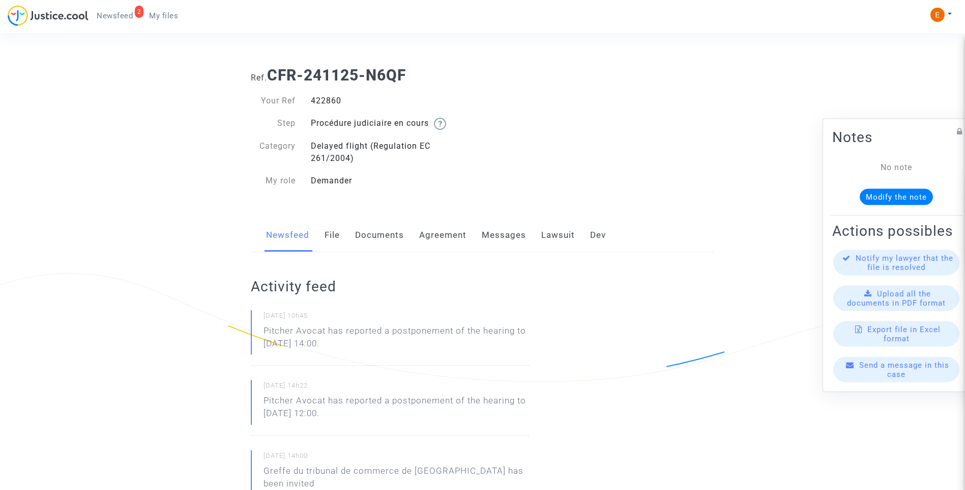
click at [334, 95] on div "422860" at bounding box center [393, 101] width 180 height 12
copy div "422860"
drag, startPoint x: 373, startPoint y: 344, endPoint x: 262, endPoint y: 330, distance: 111.8
click at [262, 330] on div "[DATE] 10h45 Pitcher Avocat has reported a postponement of the hearing to [DATE…" at bounding box center [390, 337] width 278 height 55
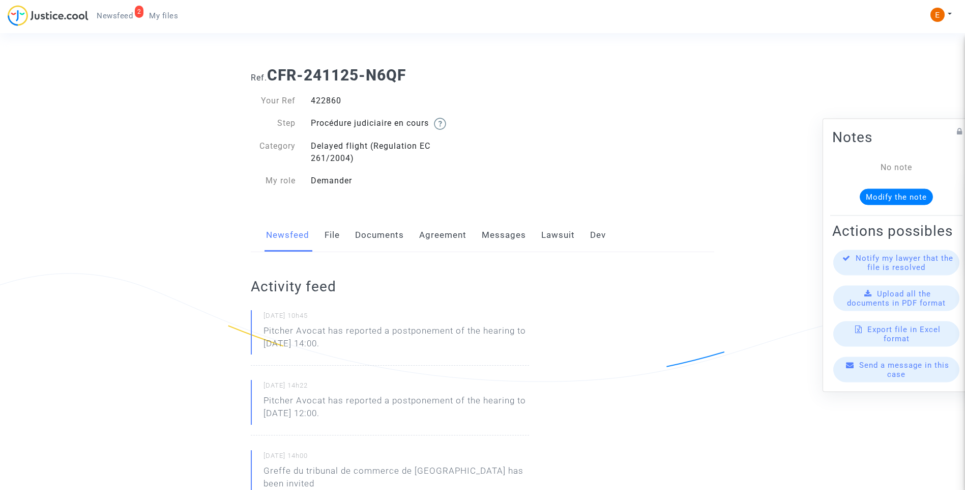
drag, startPoint x: 262, startPoint y: 330, endPoint x: 272, endPoint y: 330, distance: 9.7
click at [429, 344] on p "Pitcher Avocat ha informado de un aplazamiento de la audiencia hasta el 25 de n…" at bounding box center [397, 339] width 266 height 31
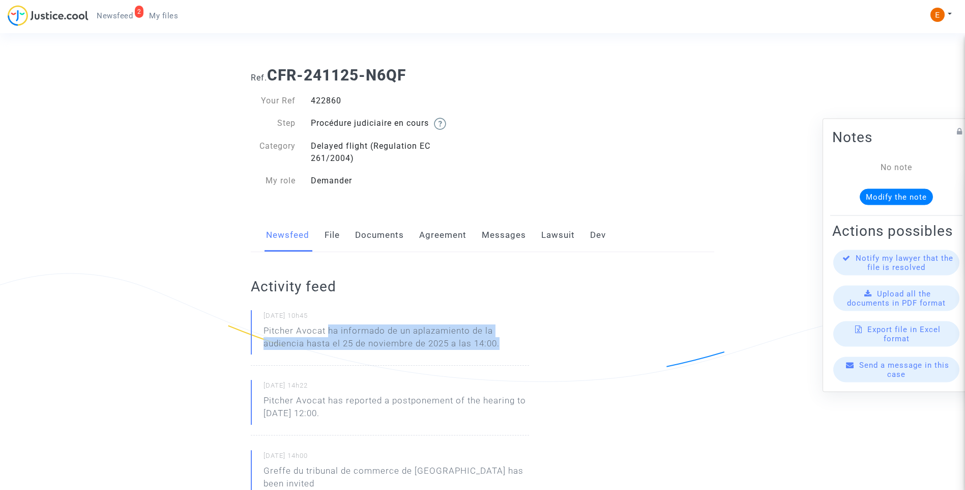
drag, startPoint x: 328, startPoint y: 329, endPoint x: 579, endPoint y: 349, distance: 251.7
drag, startPoint x: 579, startPoint y: 349, endPoint x: 479, endPoint y: 341, distance: 99.6
copy p "ha informado de un aplazamiento de la audiencia hasta el 25 de noviembre de 202…"
